Goal: Task Accomplishment & Management: Manage account settings

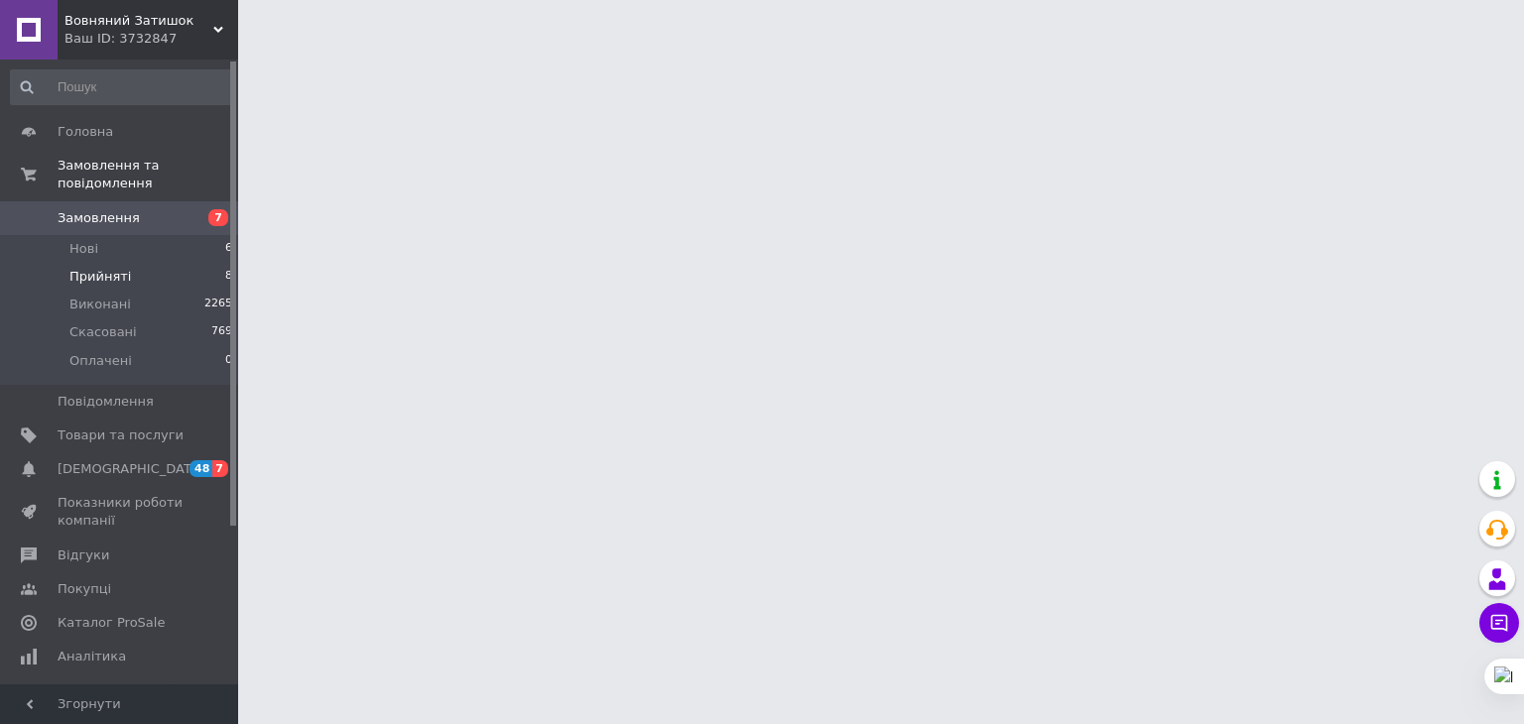
click at [99, 268] on span "Прийняті" at bounding box center [99, 277] width 61 height 18
click at [71, 268] on span "Прийняті" at bounding box center [99, 277] width 61 height 18
click at [100, 268] on span "Прийняті" at bounding box center [99, 277] width 61 height 18
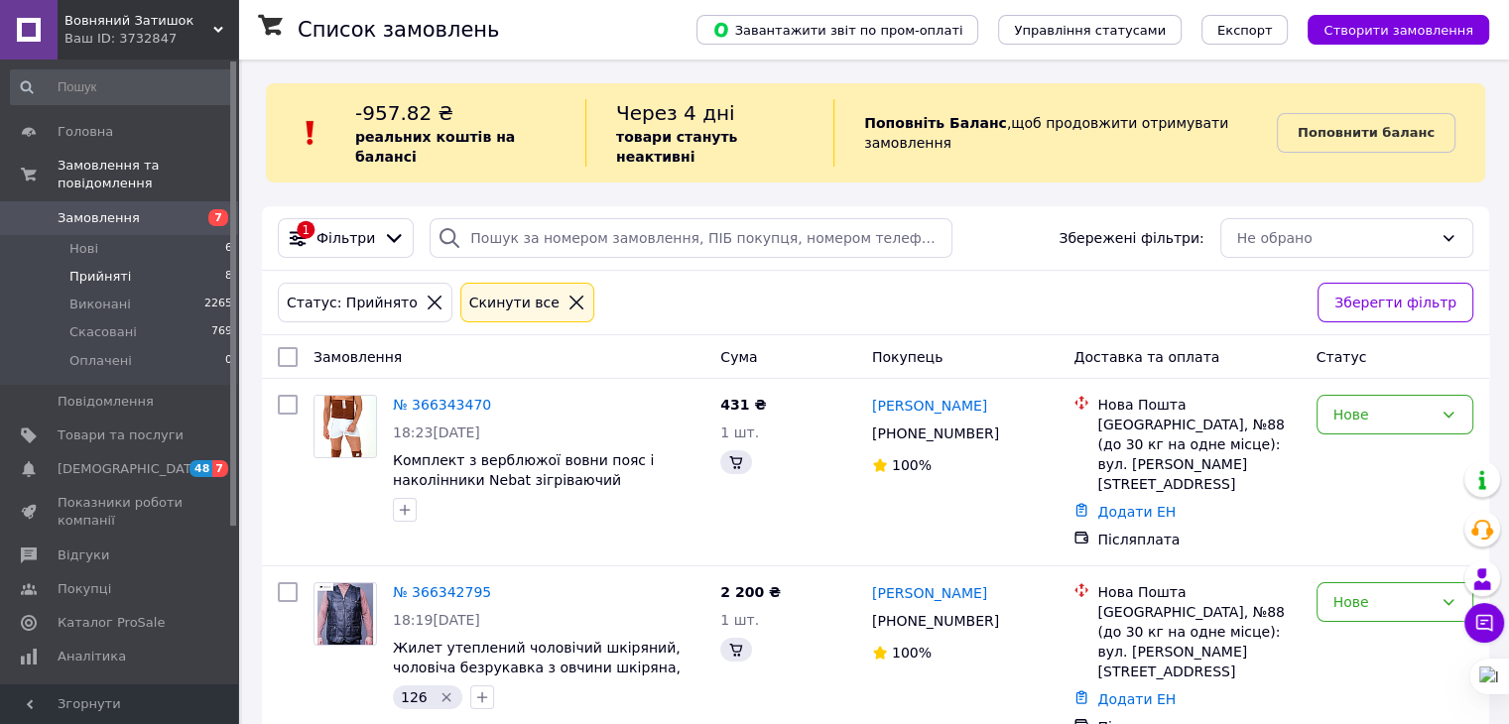
click at [85, 268] on span "Прийняті" at bounding box center [99, 277] width 61 height 18
click at [114, 268] on span "Прийняті" at bounding box center [99, 277] width 61 height 18
click at [99, 268] on span "Прийняті" at bounding box center [99, 277] width 61 height 18
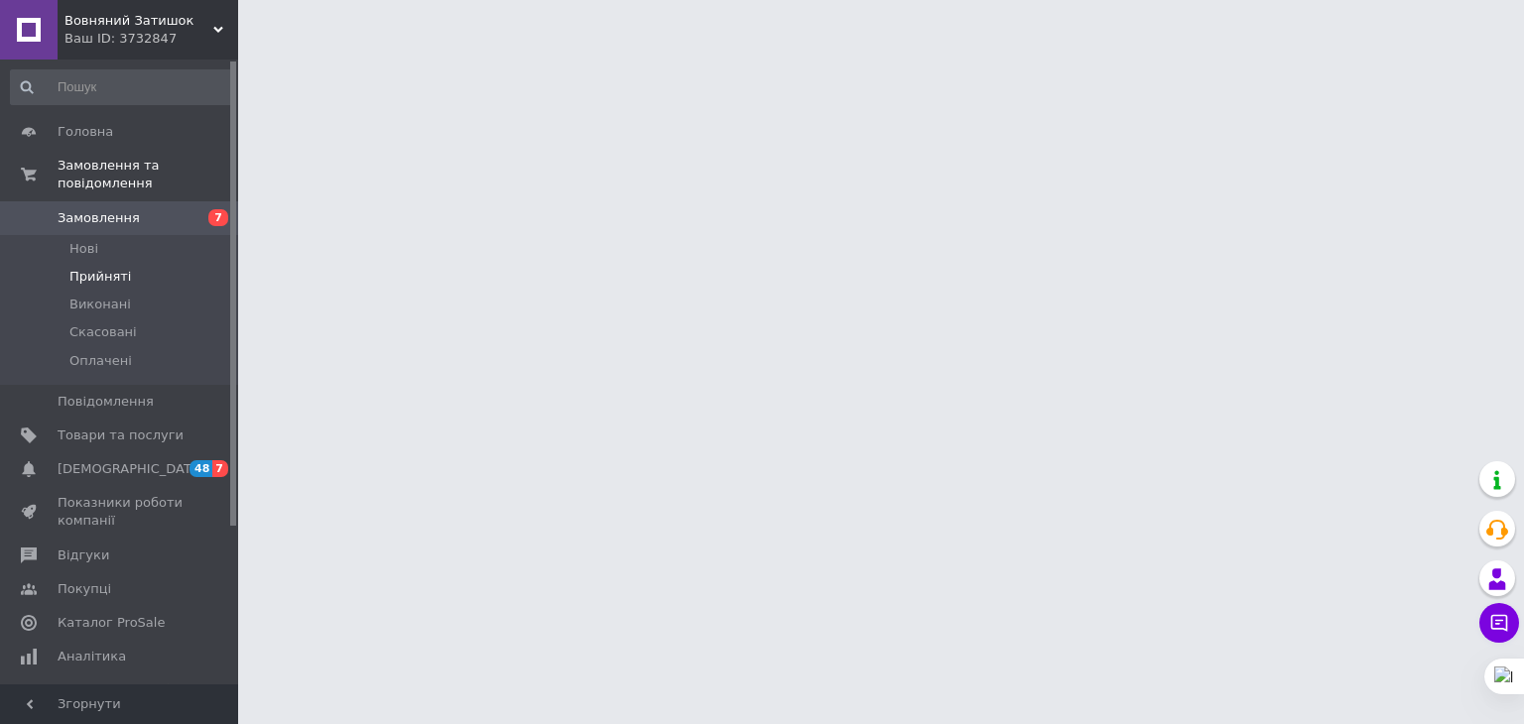
click at [102, 268] on span "Прийняті" at bounding box center [99, 277] width 61 height 18
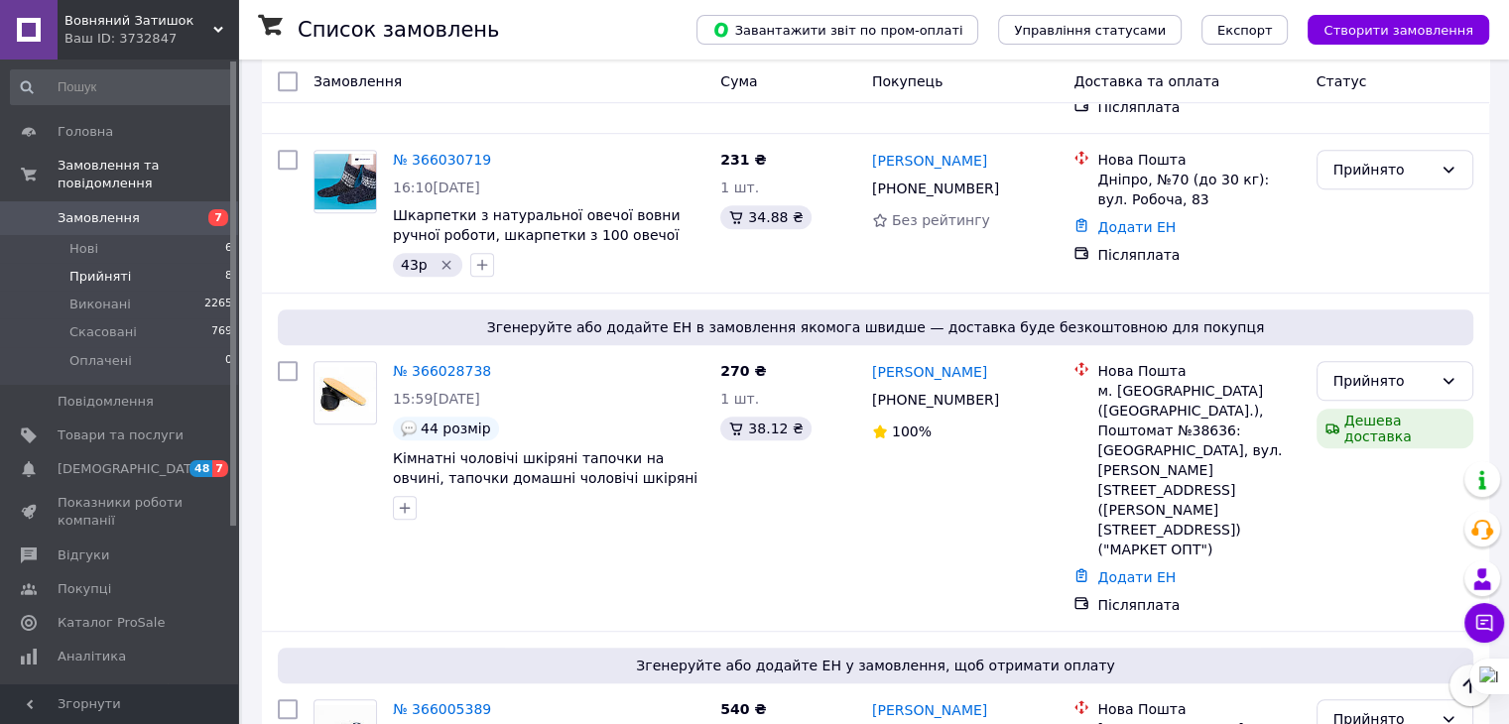
scroll to position [1144, 0]
click at [438, 700] on link "№ 366005389" at bounding box center [442, 708] width 98 height 16
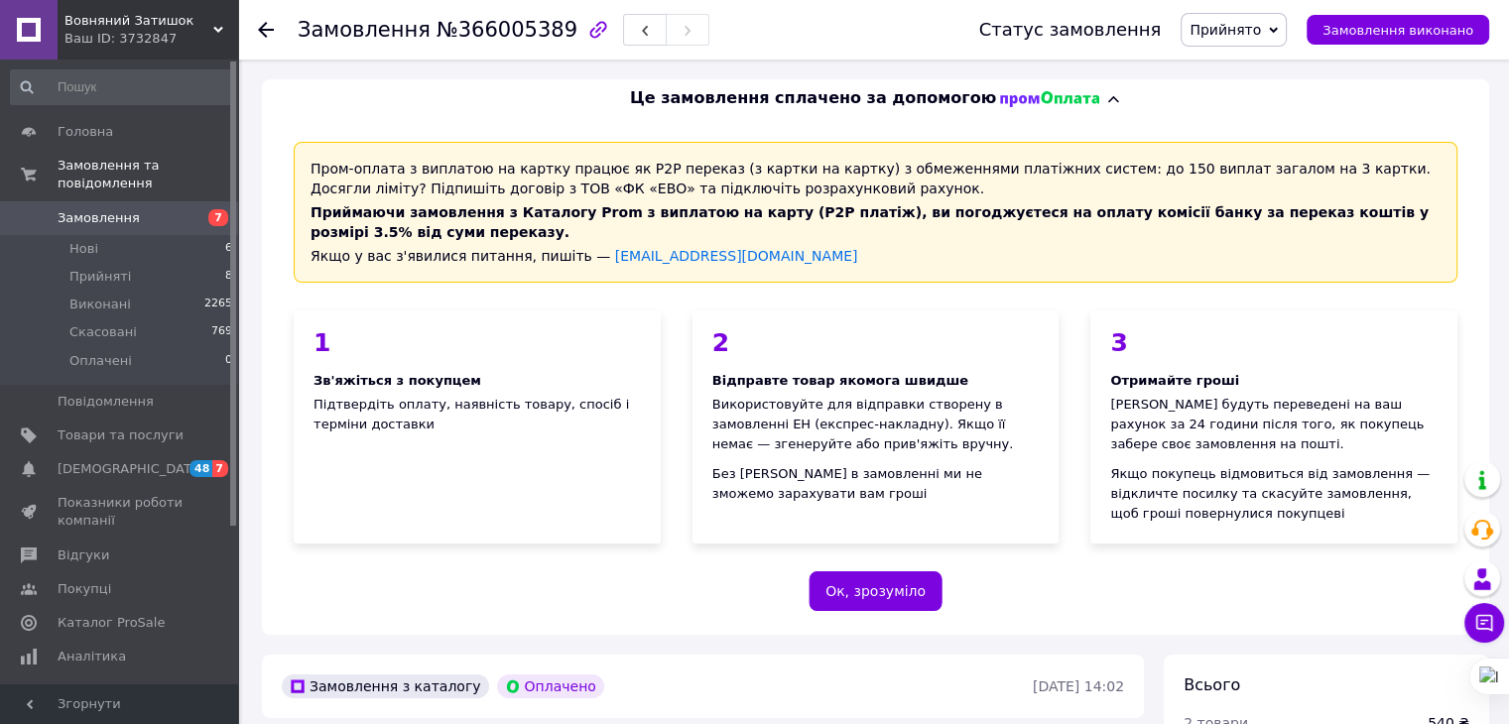
scroll to position [811, 0]
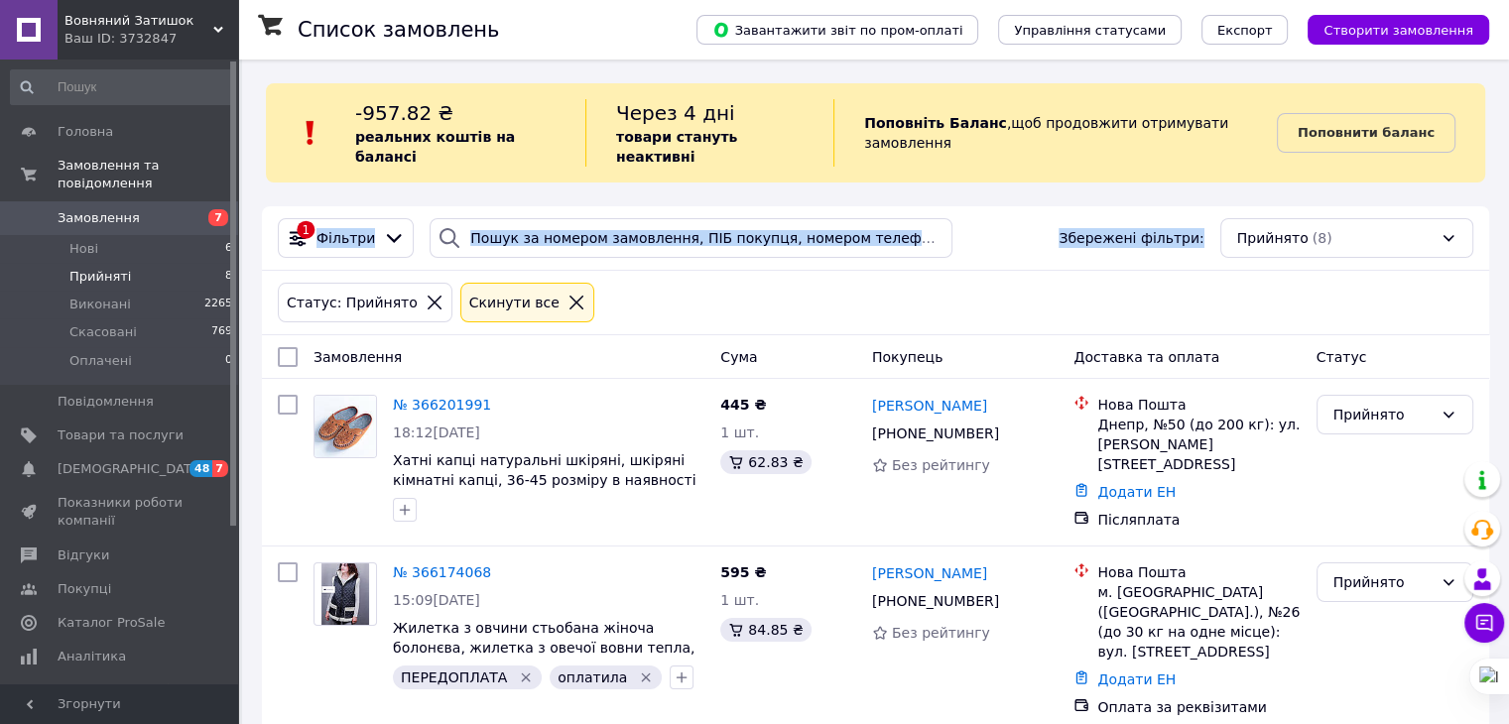
drag, startPoint x: 1500, startPoint y: 207, endPoint x: 1523, endPoint y: 150, distance: 61.9
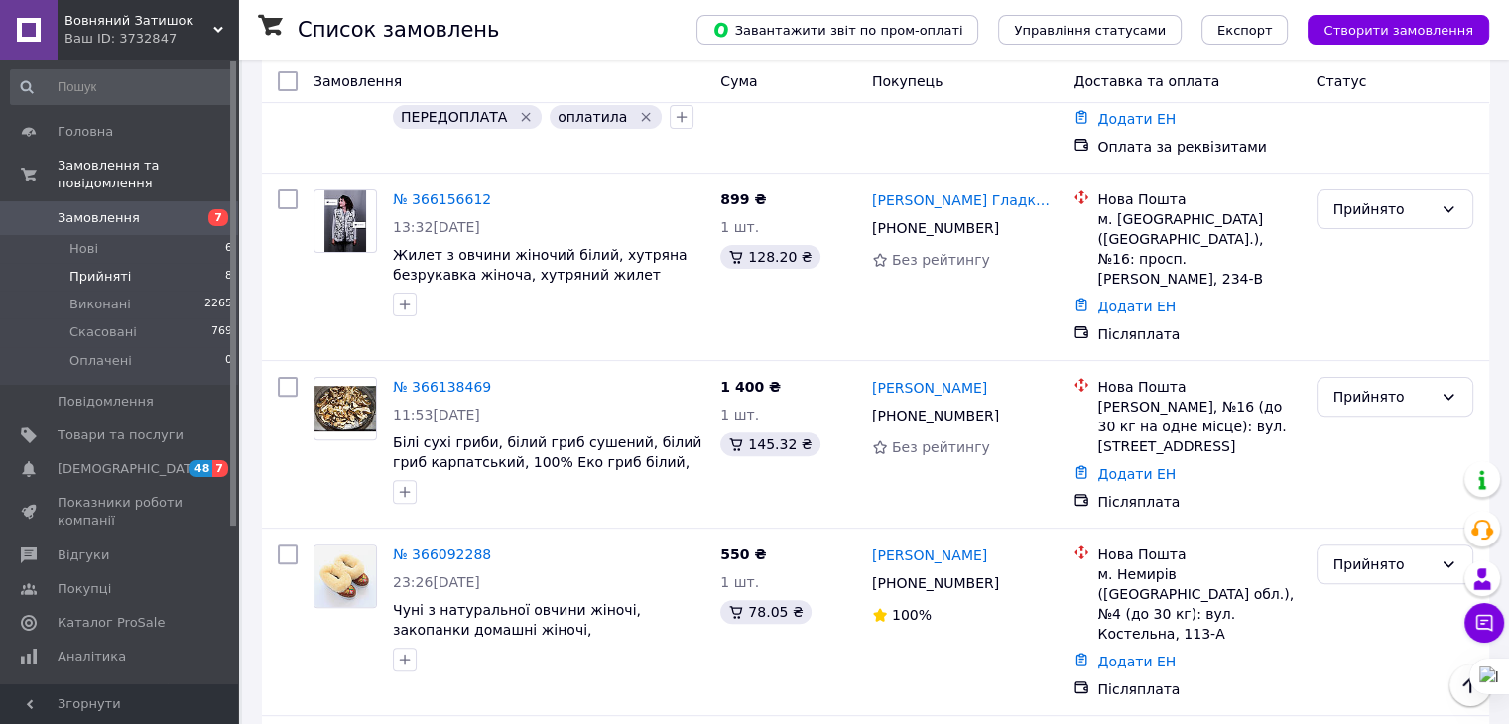
scroll to position [541, 0]
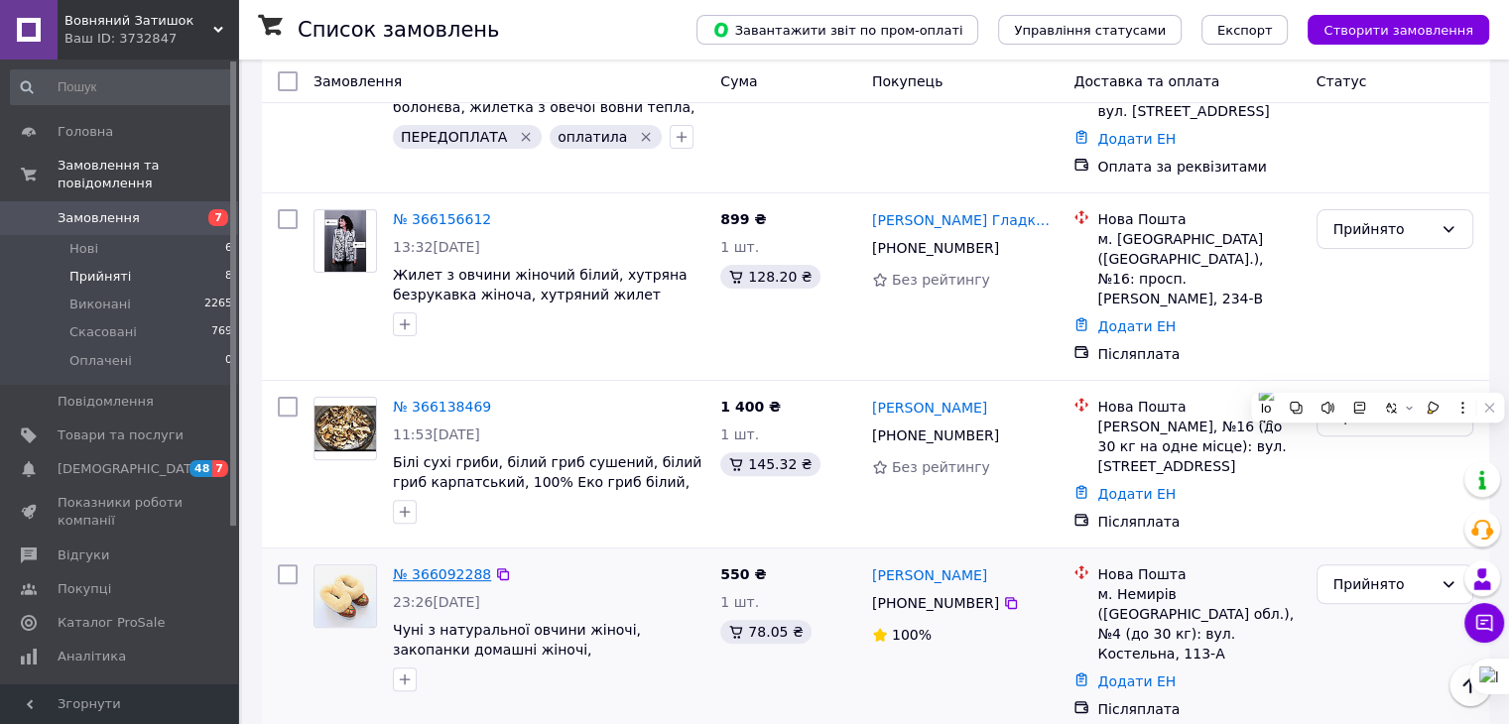
click at [459, 566] on link "№ 366092288" at bounding box center [442, 574] width 98 height 16
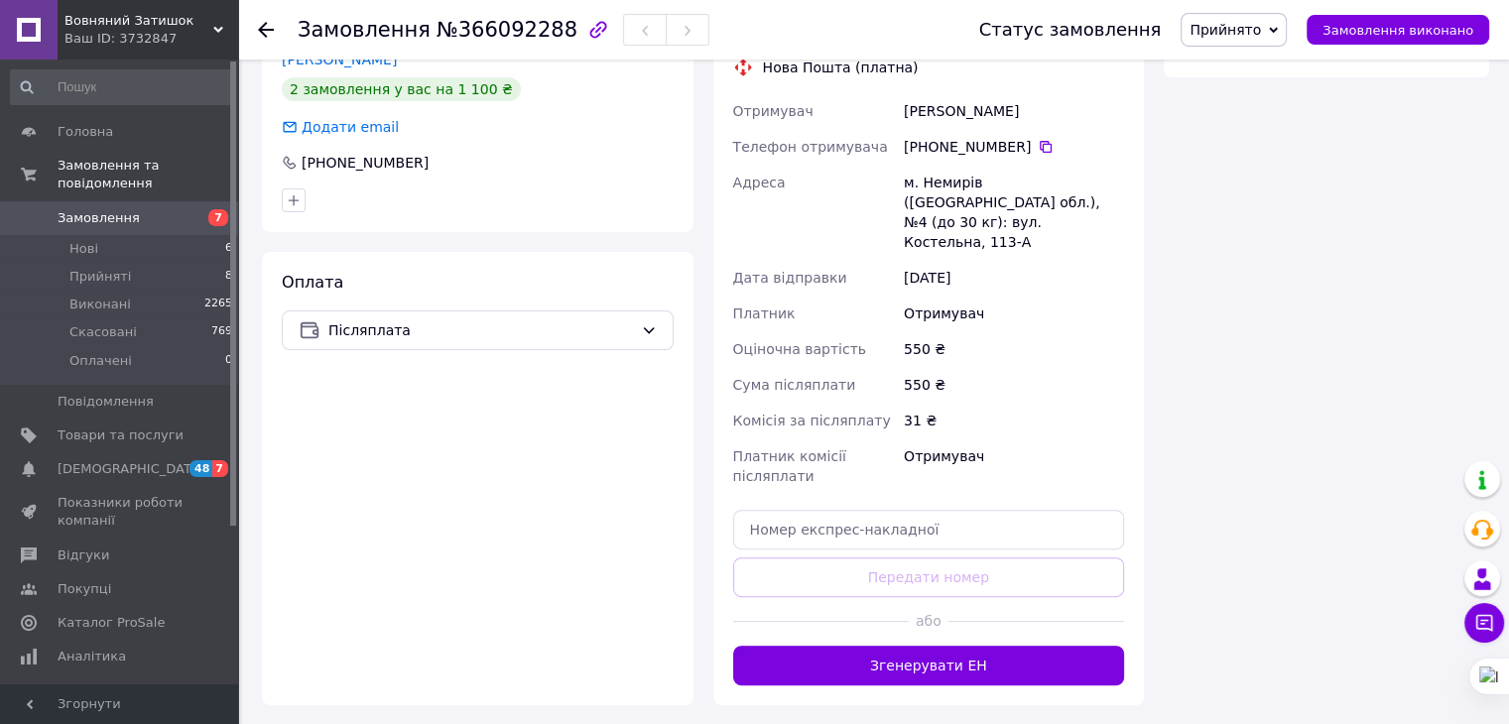
scroll to position [541, 0]
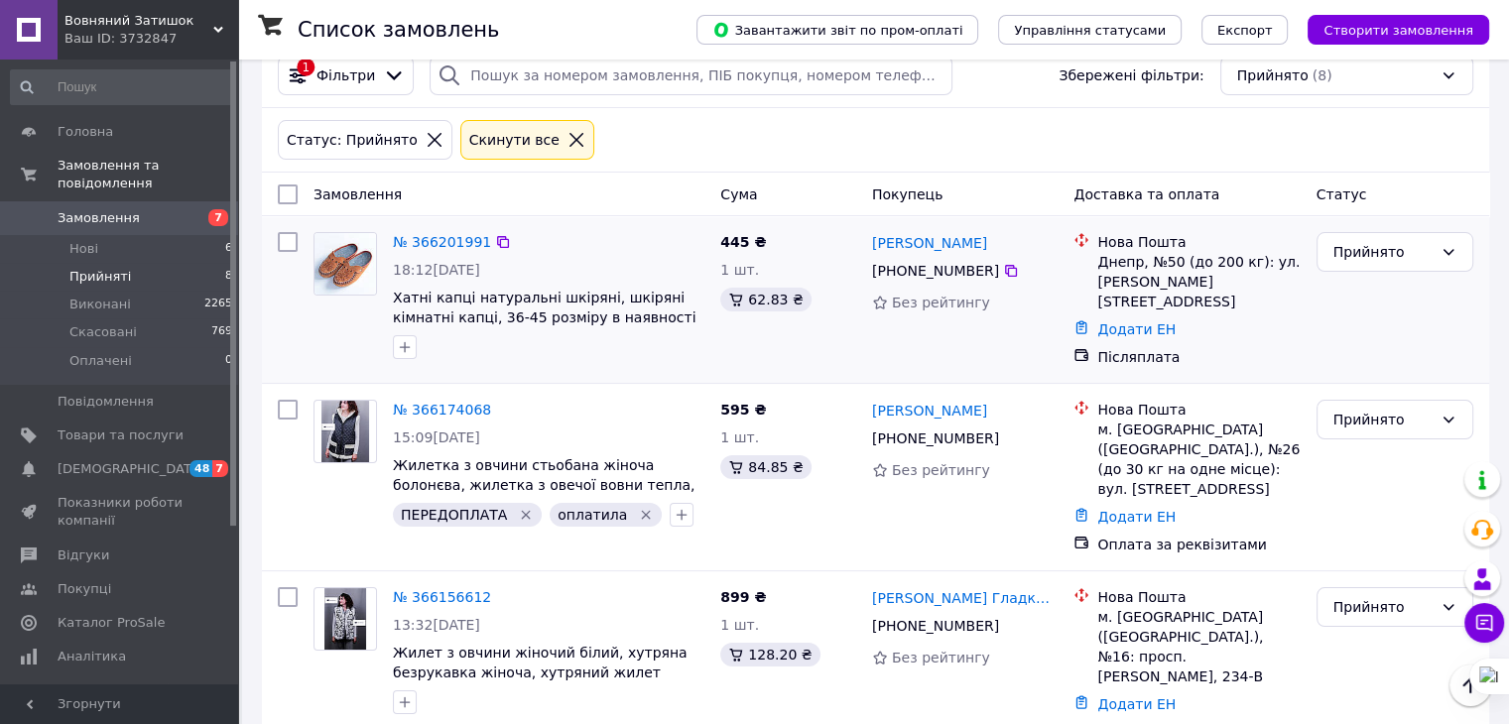
scroll to position [161, 0]
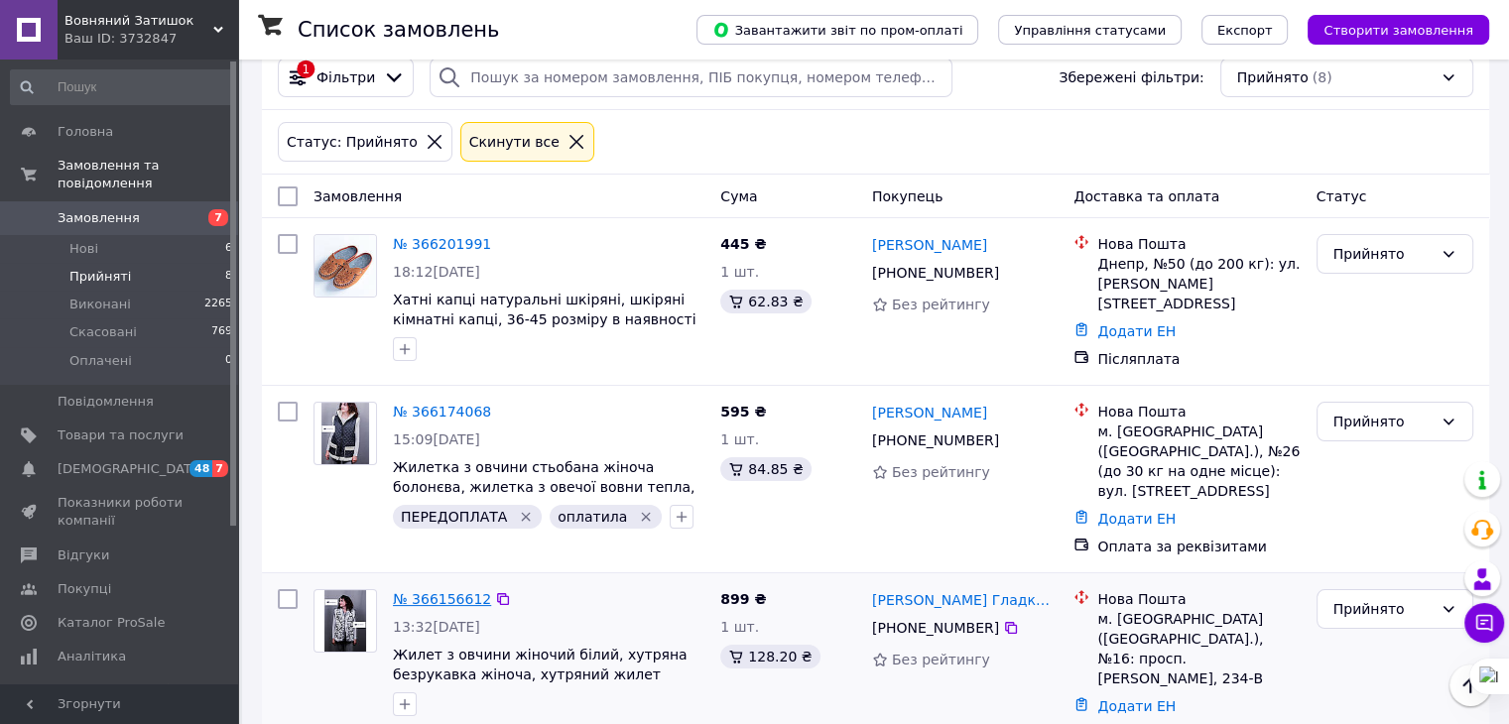
click at [436, 591] on link "№ 366156612" at bounding box center [442, 599] width 98 height 16
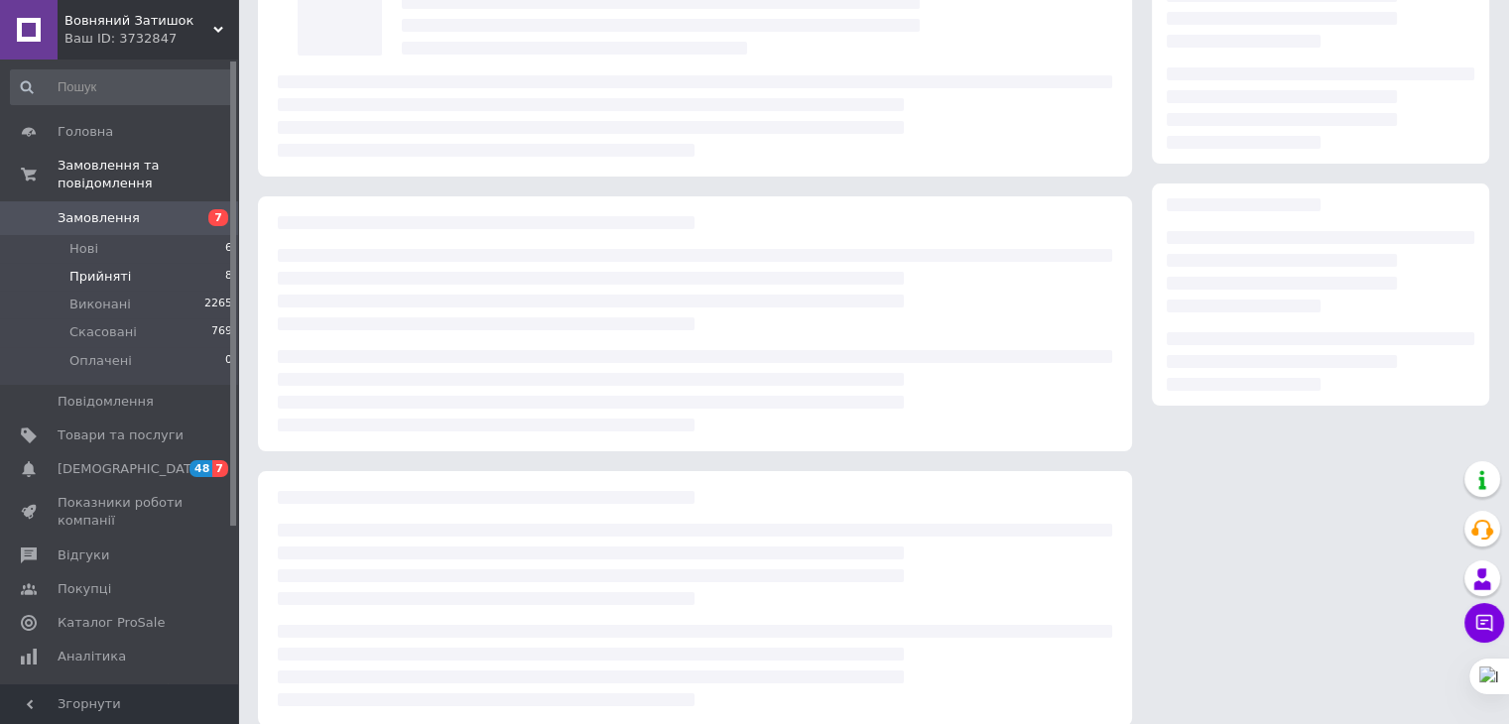
click at [436, 555] on div at bounding box center [695, 598] width 874 height 255
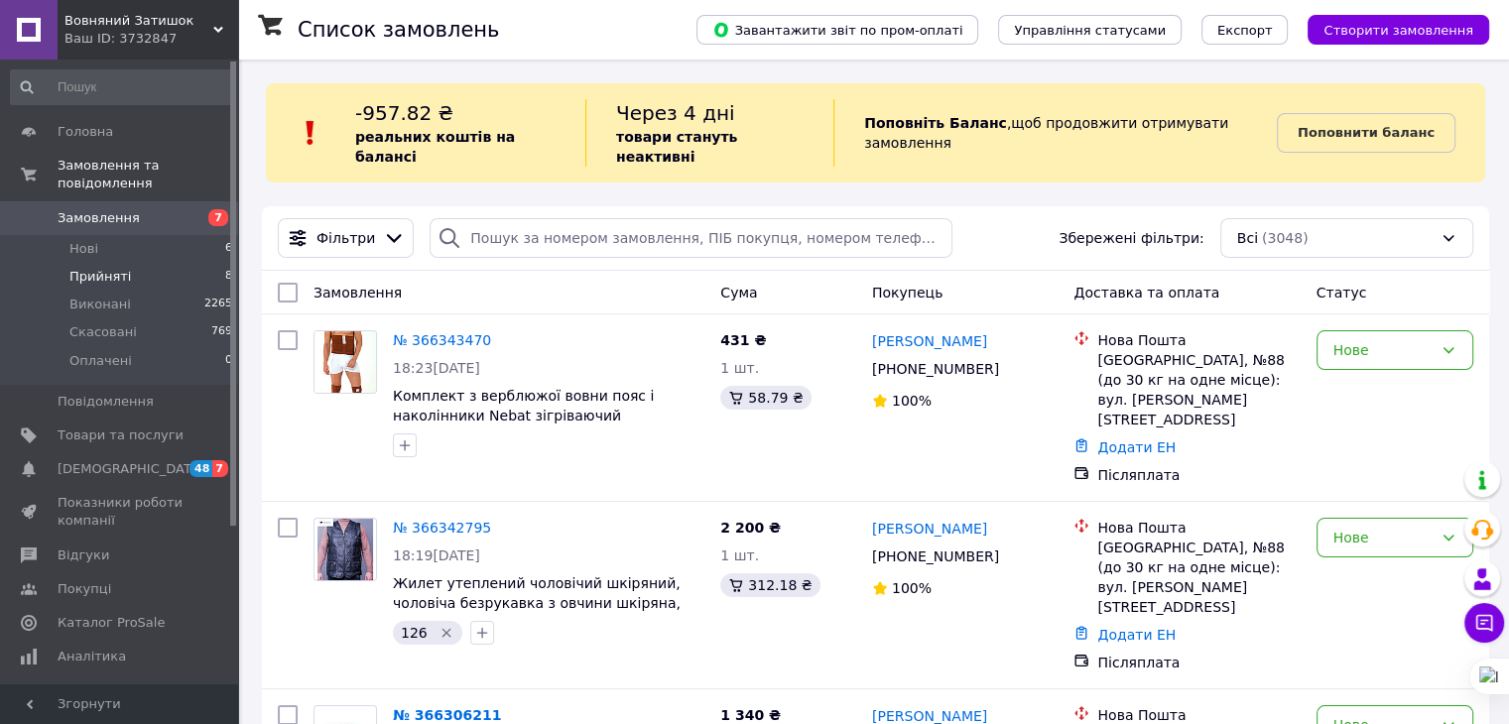
click at [79, 268] on span "Прийняті" at bounding box center [99, 277] width 61 height 18
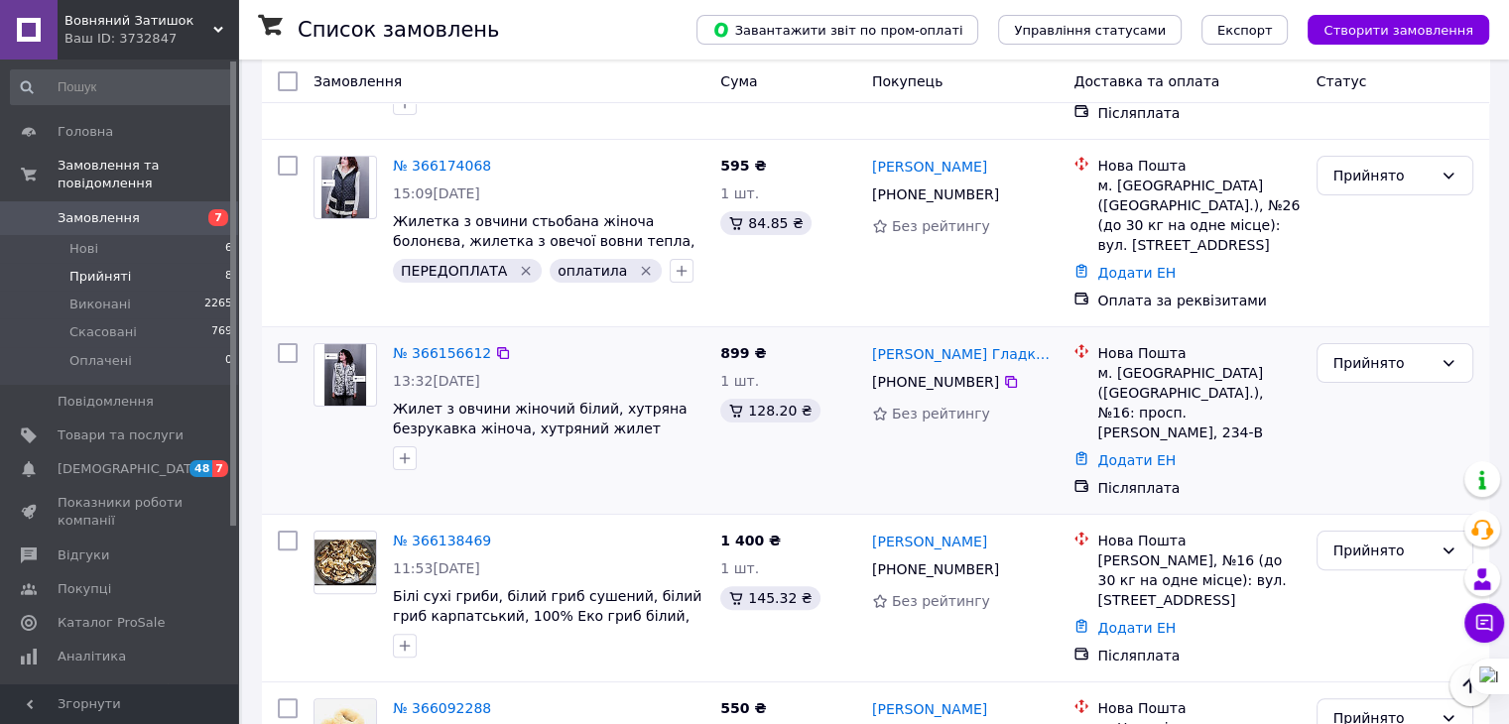
scroll to position [432, 0]
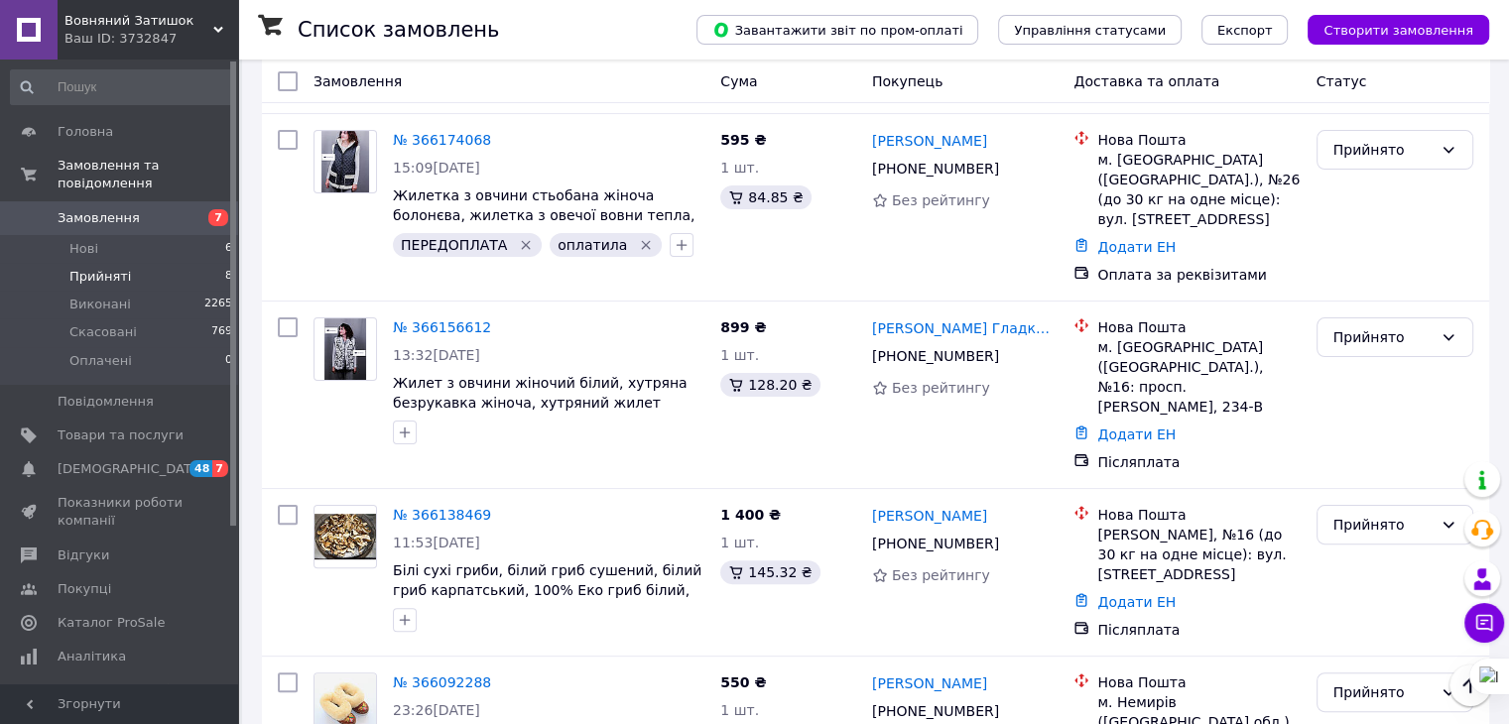
drag, startPoint x: 471, startPoint y: 620, endPoint x: 593, endPoint y: 770, distance: 193.2
drag, startPoint x: 593, startPoint y: 770, endPoint x: 437, endPoint y: 619, distance: 216.8
click at [437, 674] on link "№ 366092288" at bounding box center [442, 682] width 98 height 16
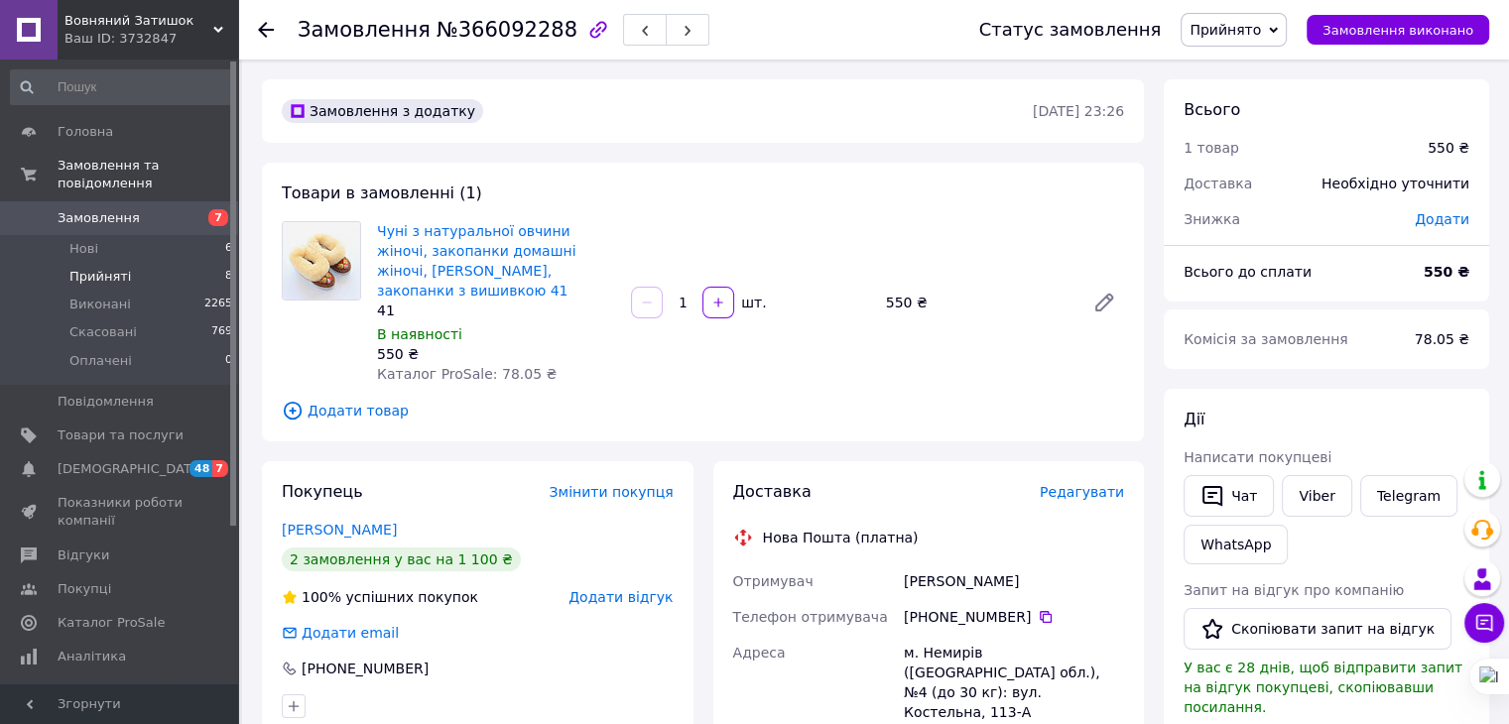
click at [106, 268] on span "Прийняті" at bounding box center [99, 277] width 61 height 18
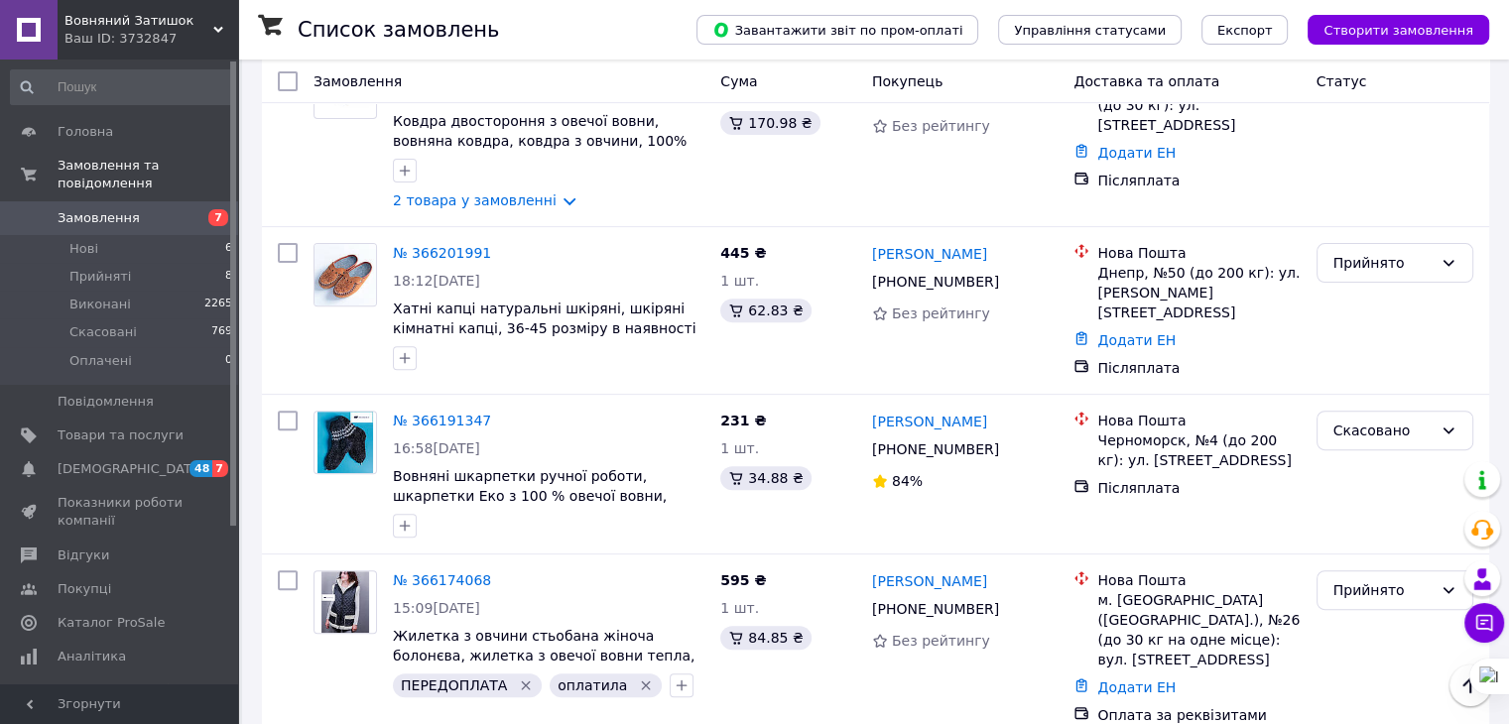
scroll to position [830, 0]
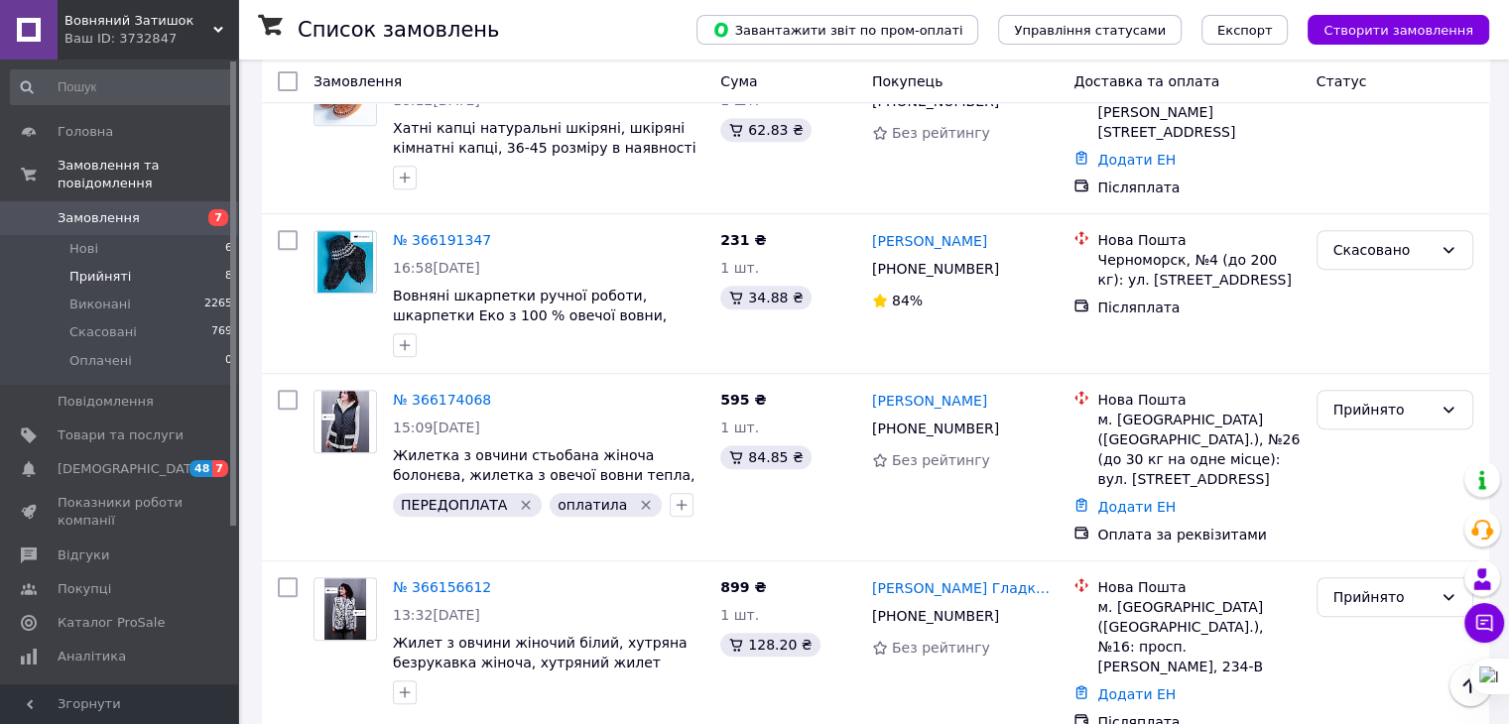
click at [59, 263] on li "Прийняті 8" at bounding box center [122, 277] width 244 height 28
